Goal: Navigation & Orientation: Find specific page/section

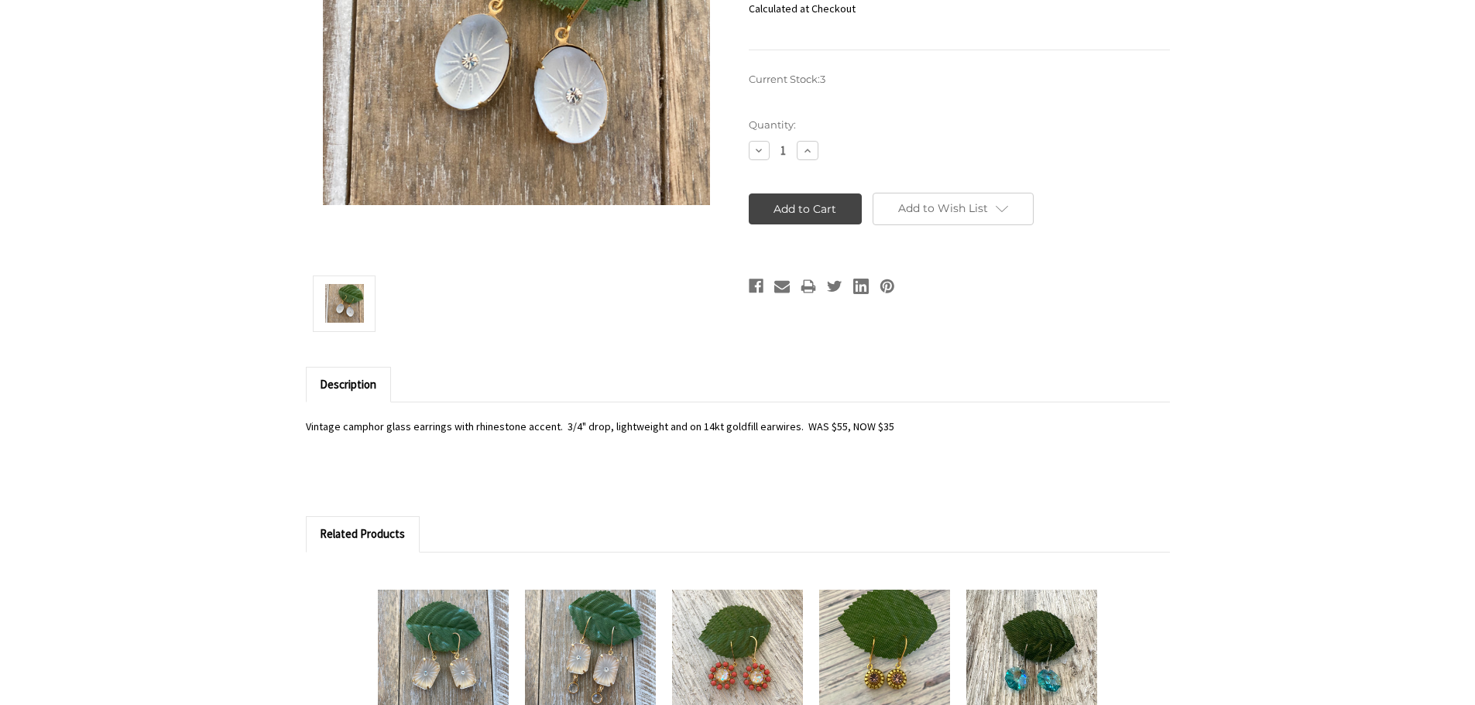
scroll to position [929, 0]
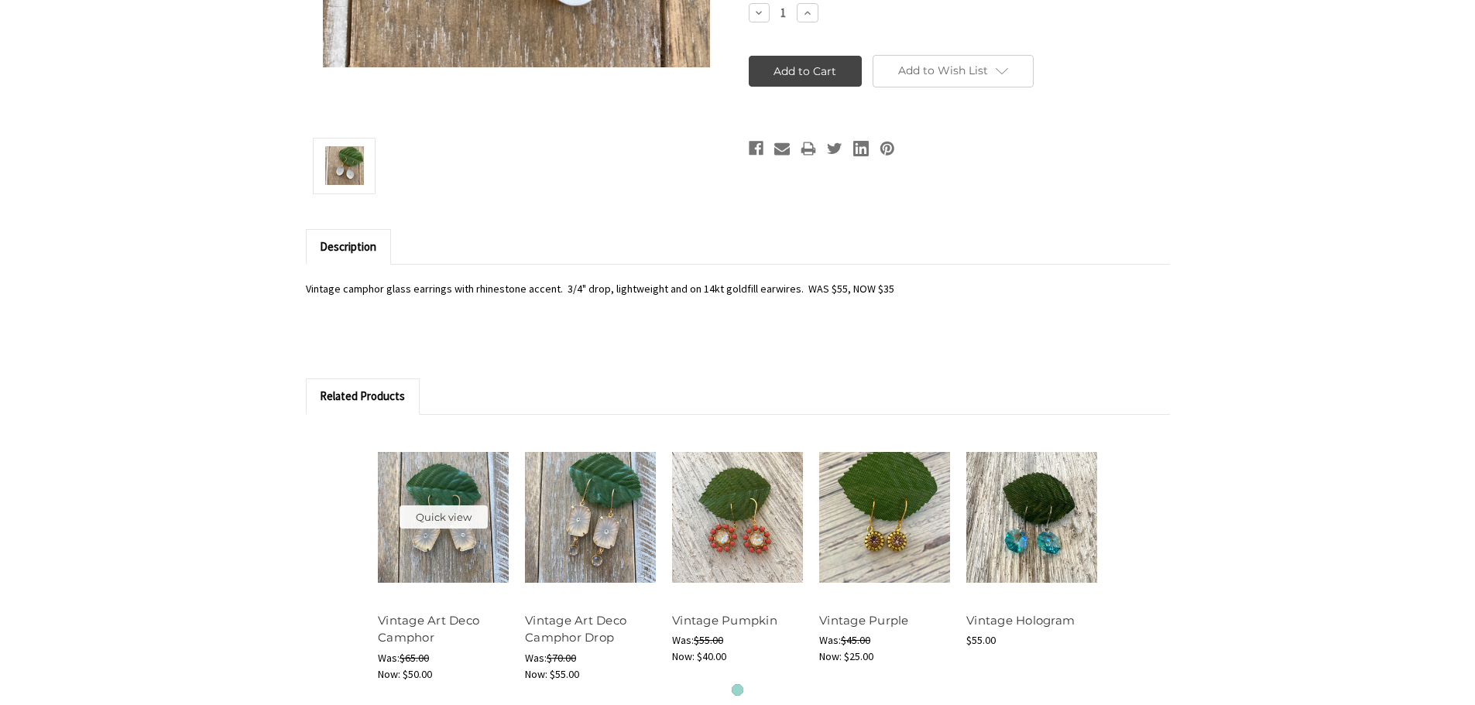
click at [424, 538] on img at bounding box center [443, 517] width 131 height 131
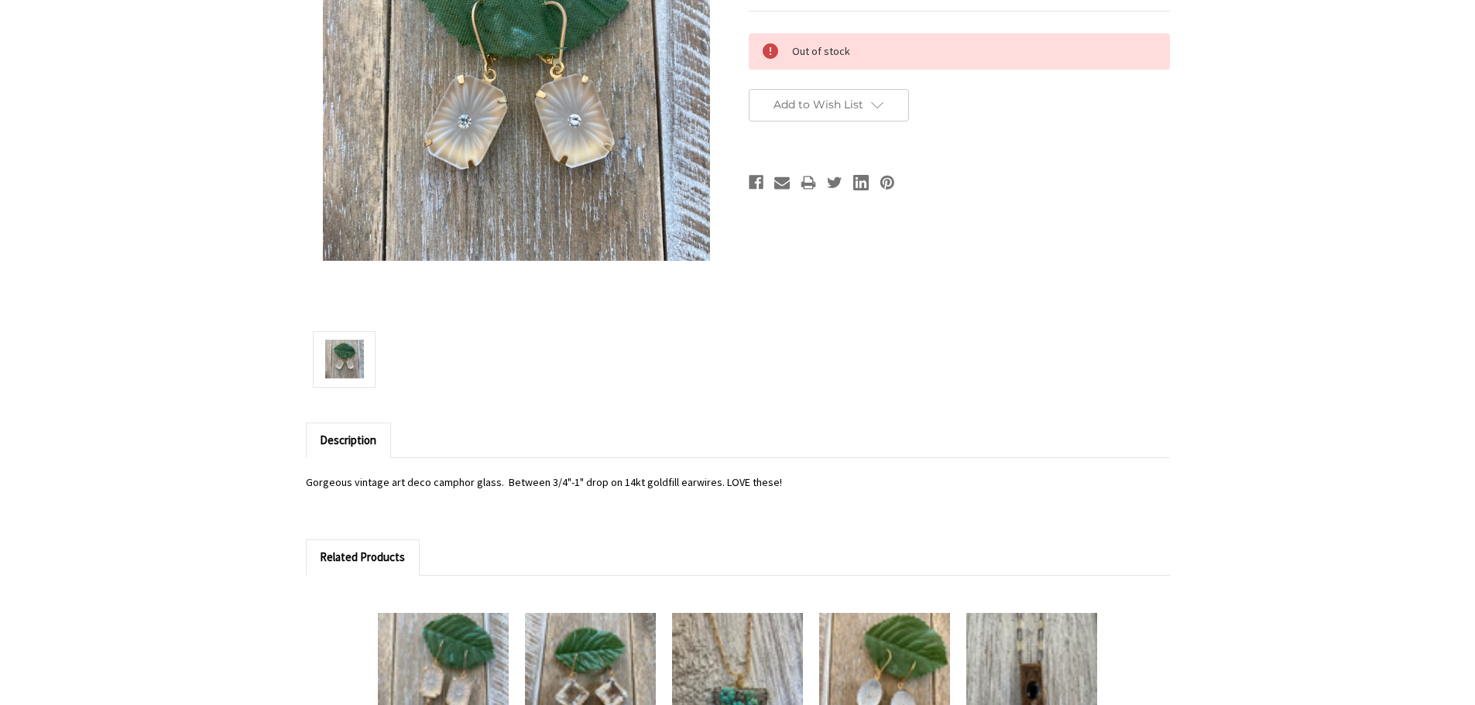
scroll to position [310, 0]
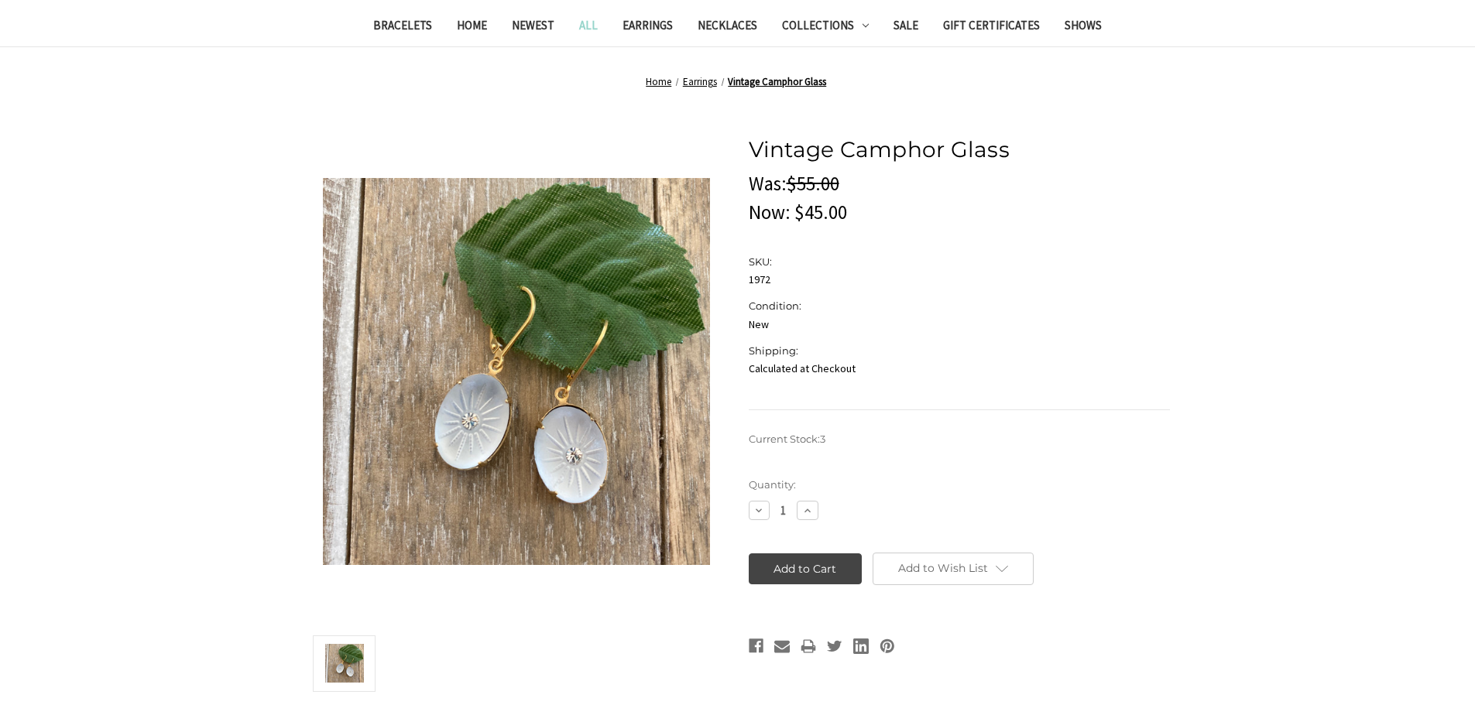
scroll to position [387, 0]
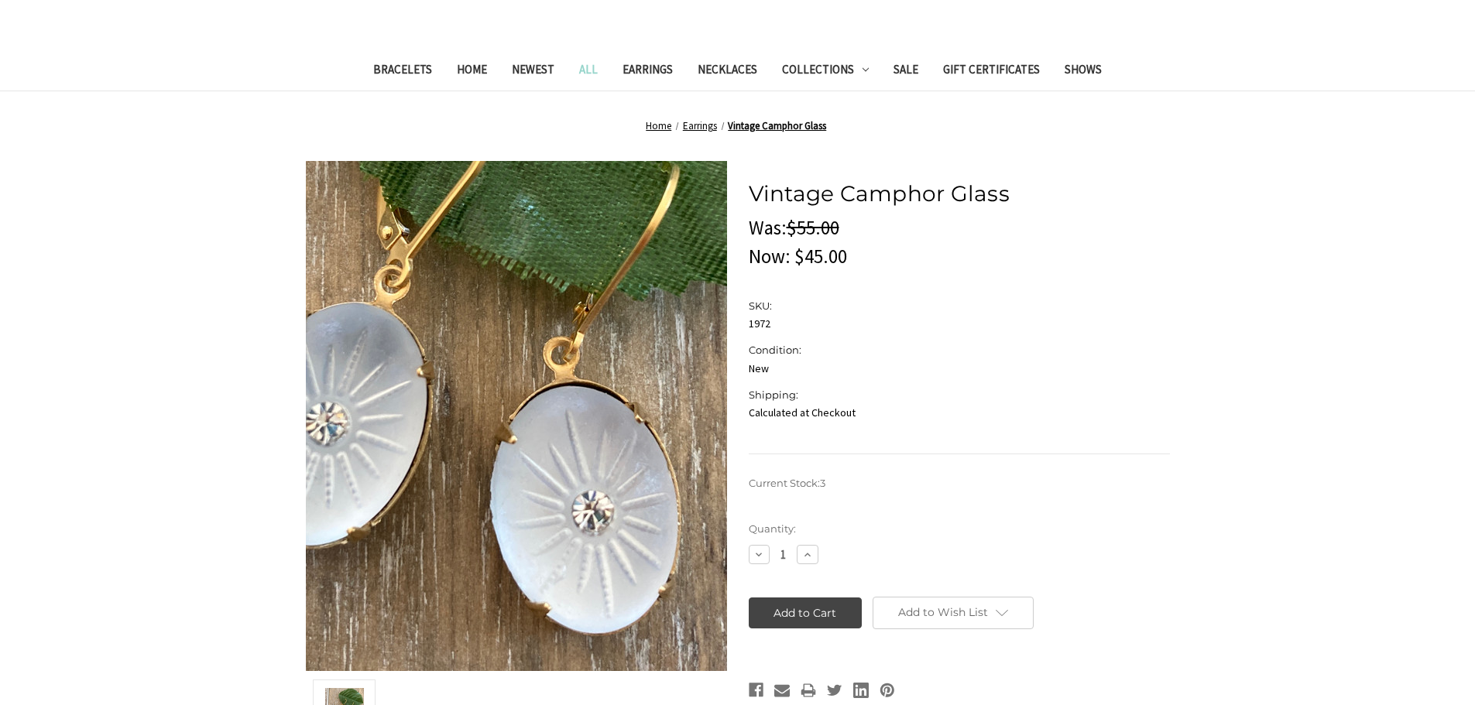
click at [568, 543] on img at bounding box center [445, 296] width 991 height 991
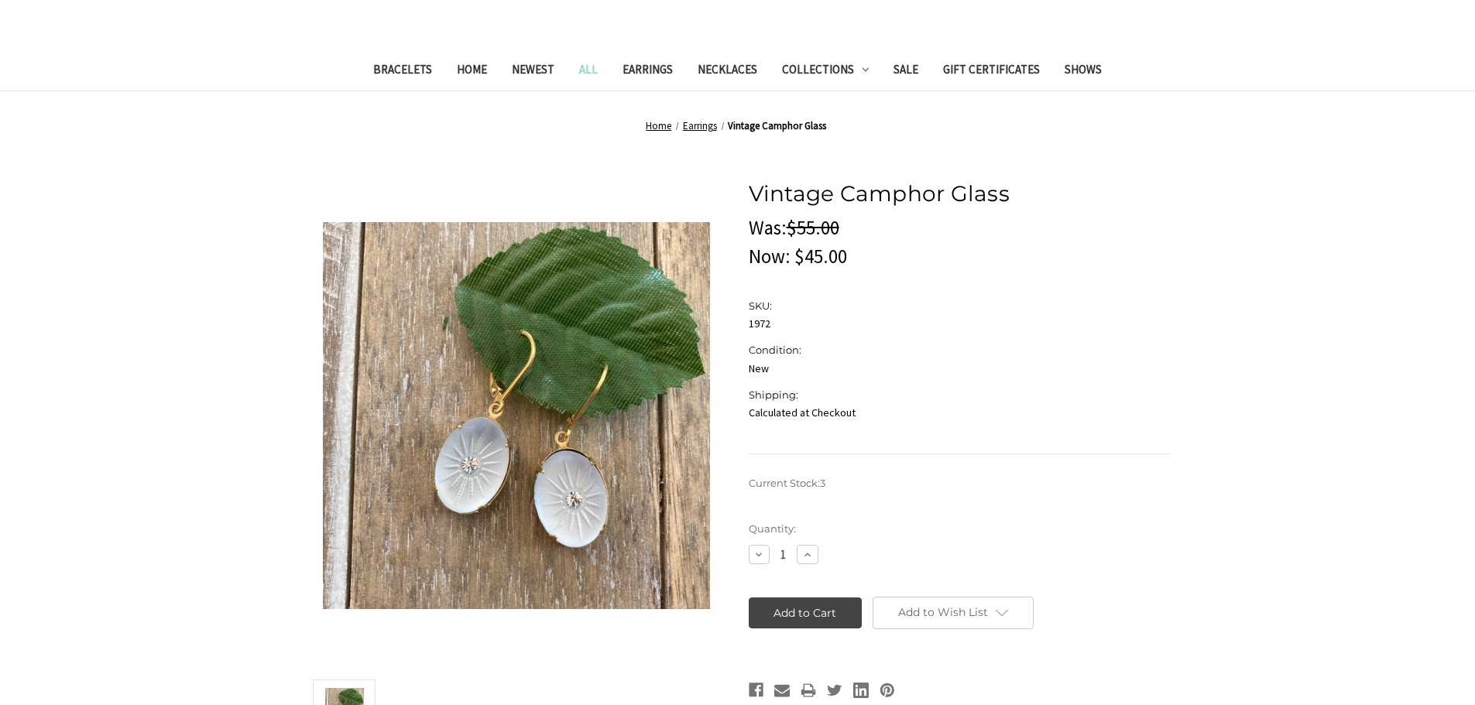
click at [759, 127] on span "Vintage Camphor Glass" at bounding box center [777, 125] width 98 height 13
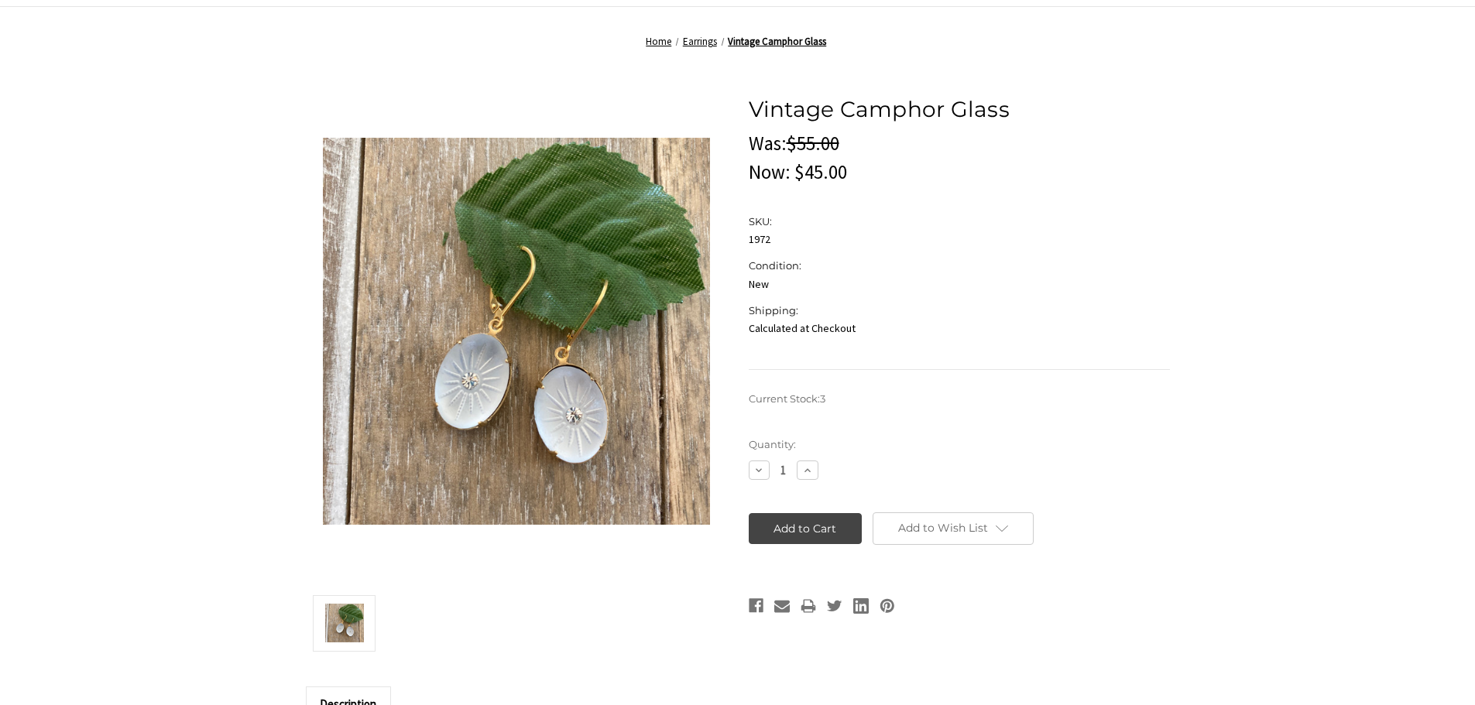
scroll to position [310, 0]
